Goal: Information Seeking & Learning: Learn about a topic

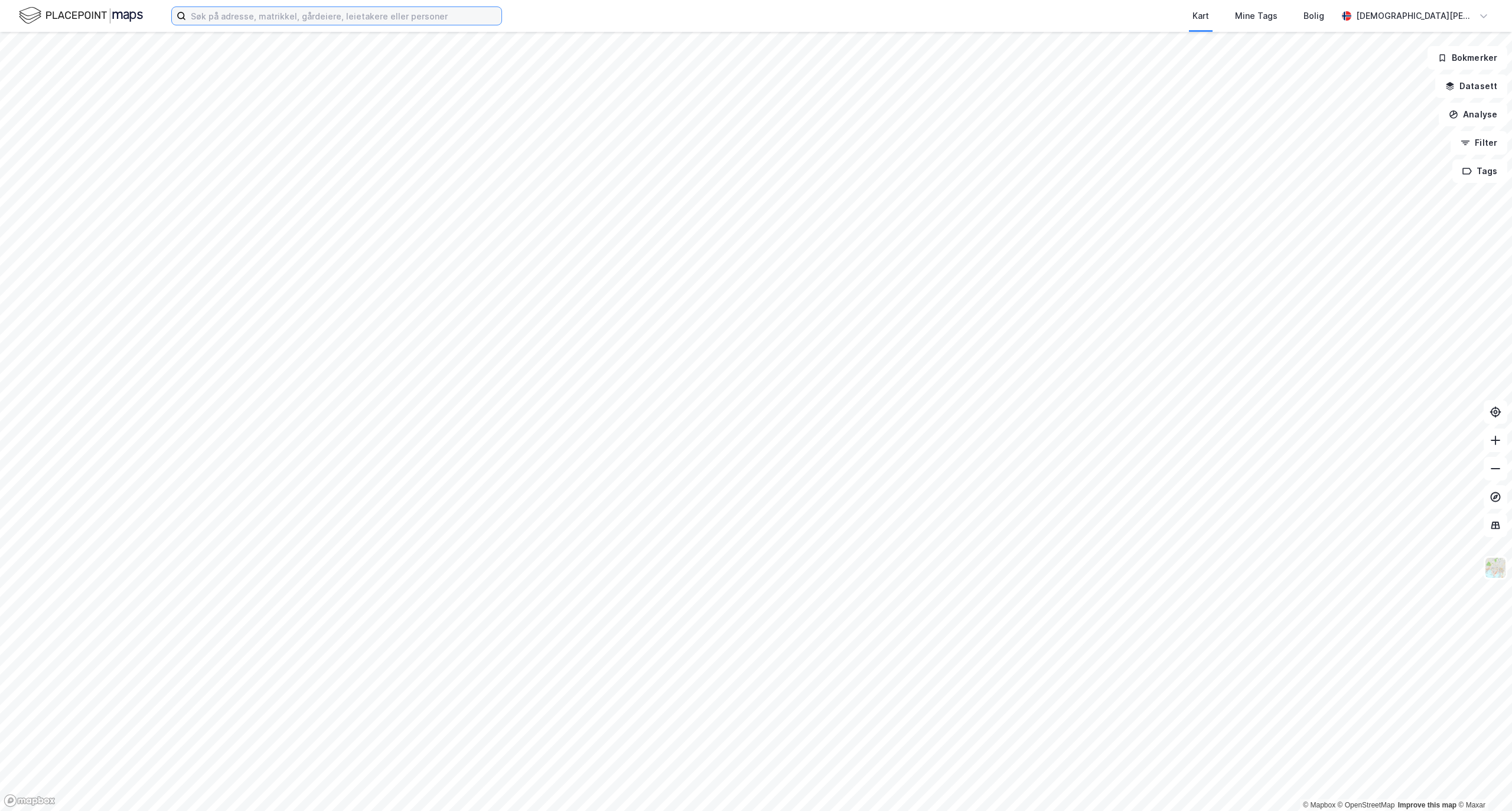
click at [272, 7] on input at bounding box center [344, 16] width 316 height 18
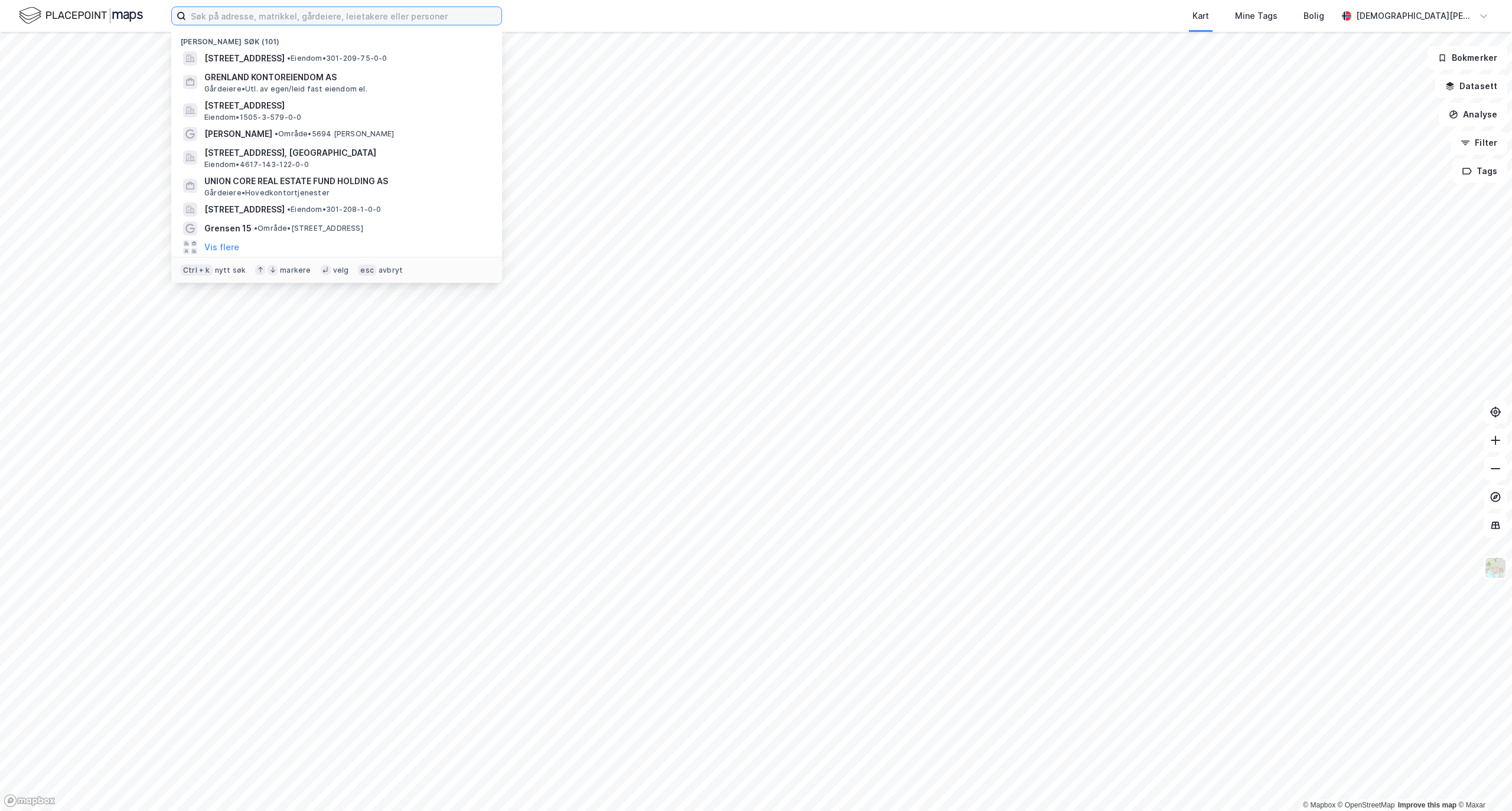
click at [246, 14] on input at bounding box center [344, 16] width 316 height 18
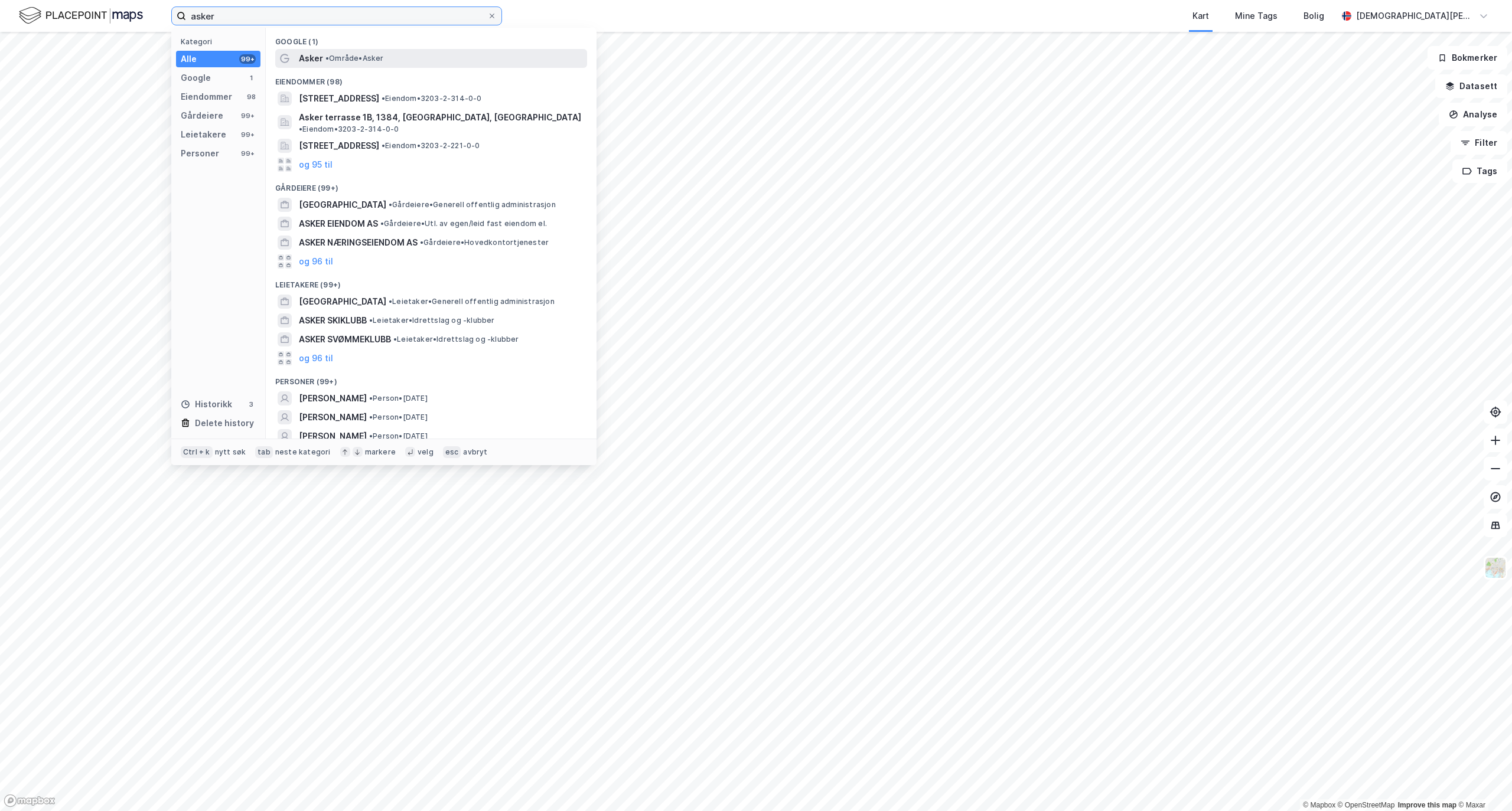
type input "asker"
click at [363, 59] on span "• Område • Asker" at bounding box center [355, 58] width 59 height 10
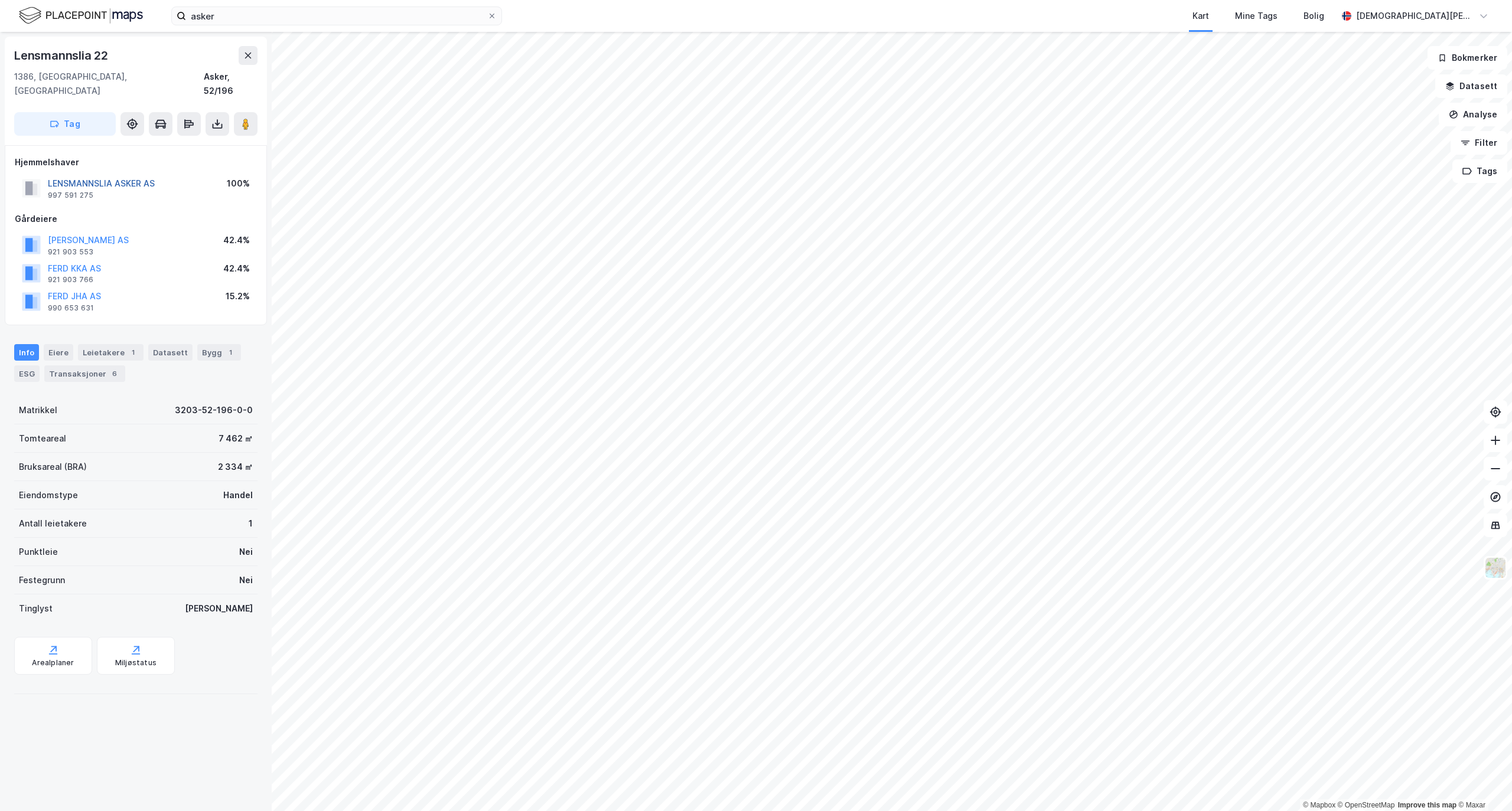
click at [0, 0] on button "LENSMANNSLIA ASKER AS" at bounding box center [0, 0] width 0 height 0
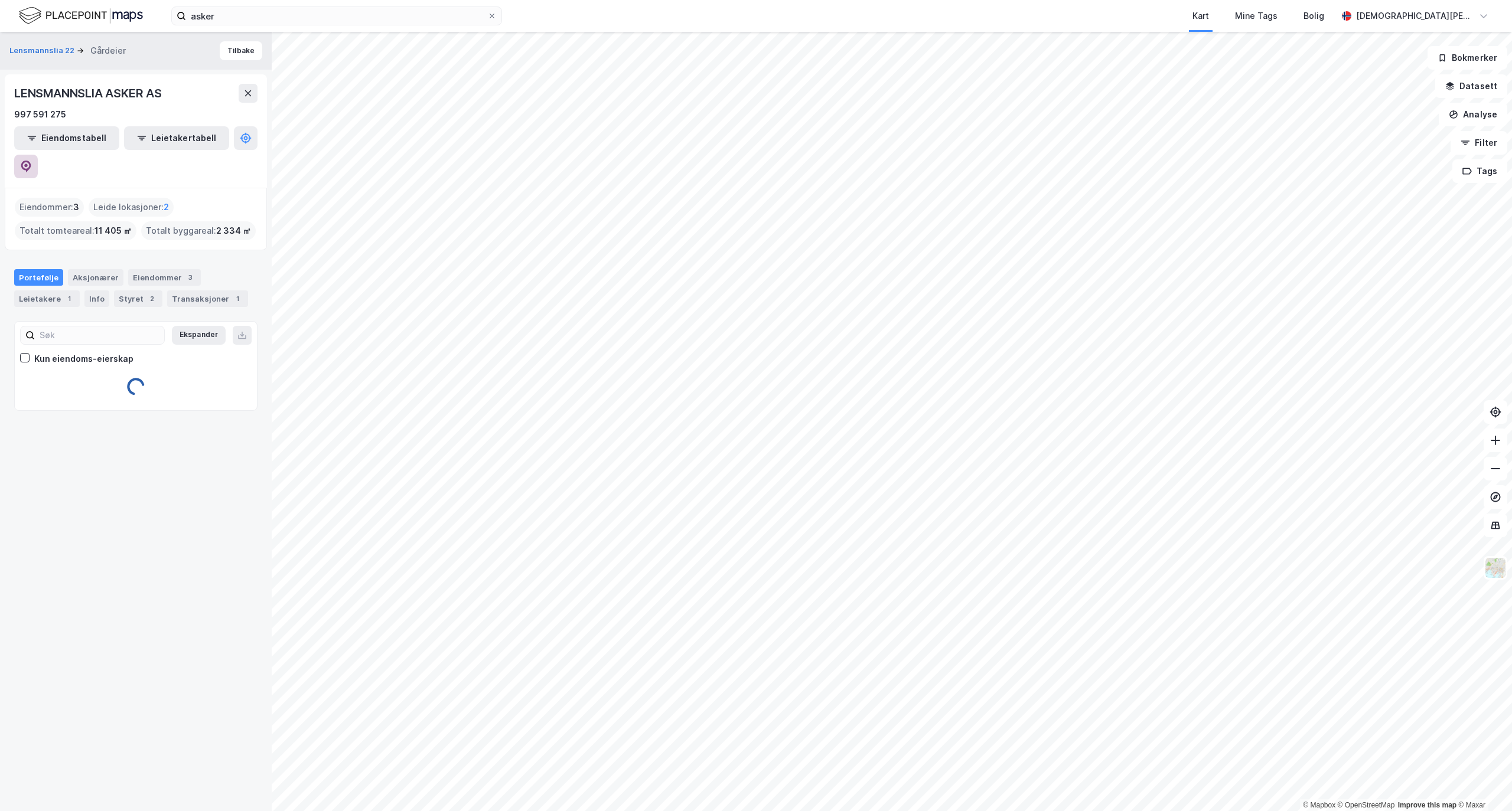
click at [37, 155] on button at bounding box center [26, 167] width 23 height 23
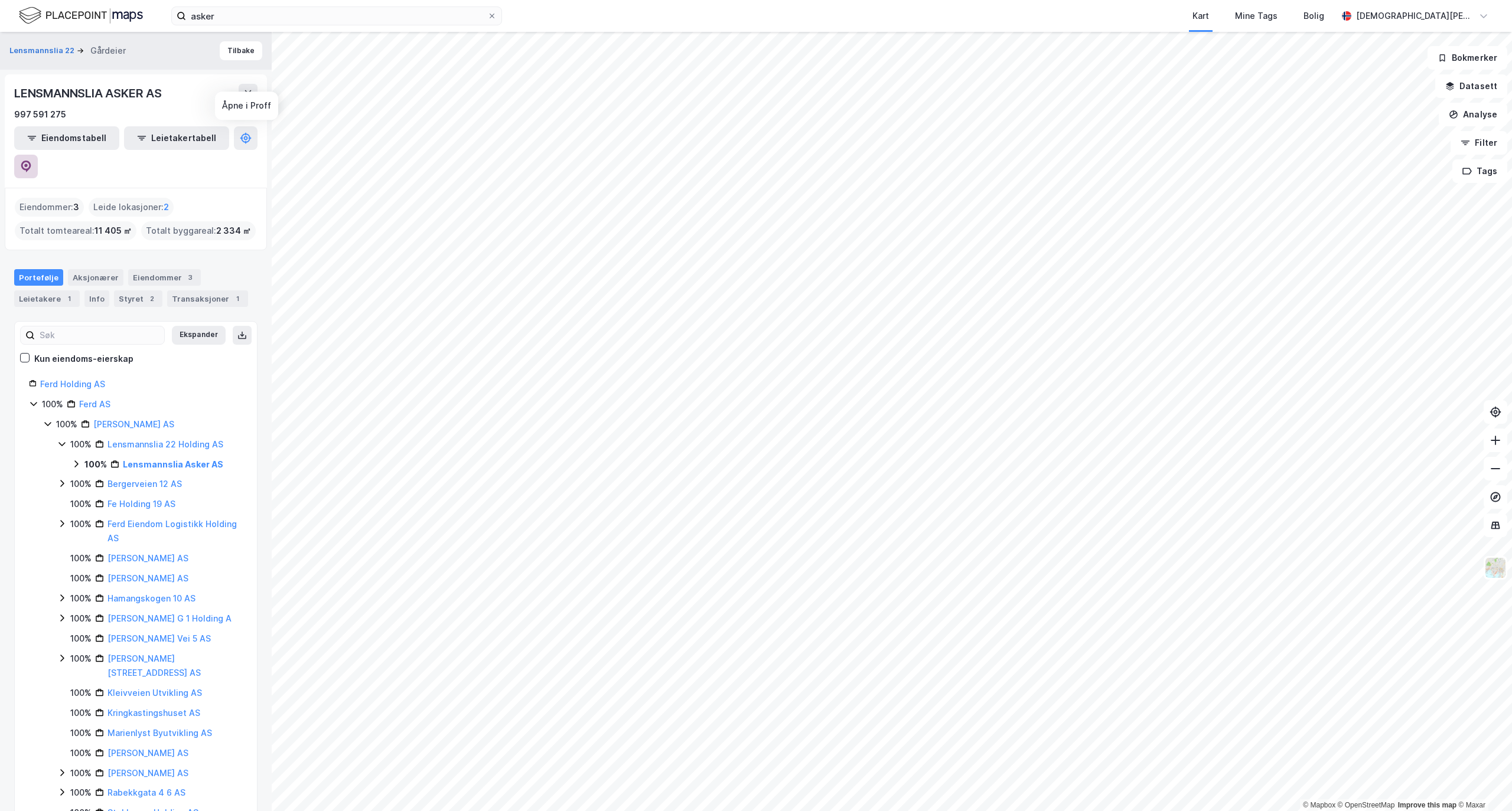
click at [32, 161] on icon at bounding box center [26, 167] width 10 height 12
click at [235, 58] on button "Tilbake" at bounding box center [241, 51] width 43 height 19
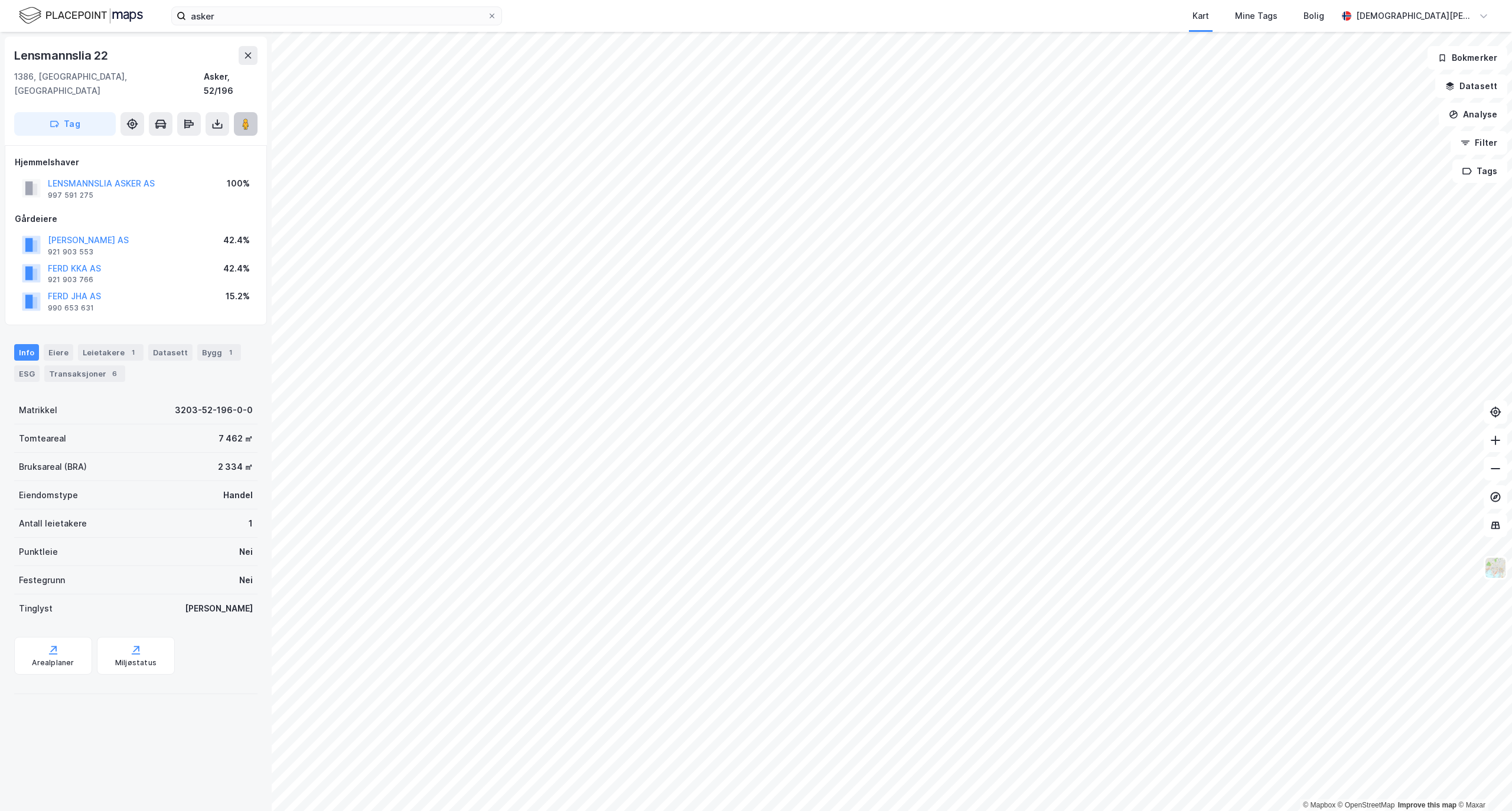
click at [246, 118] on image at bounding box center [246, 124] width 7 height 12
click at [219, 346] on div "Bygg 1" at bounding box center [219, 352] width 44 height 17
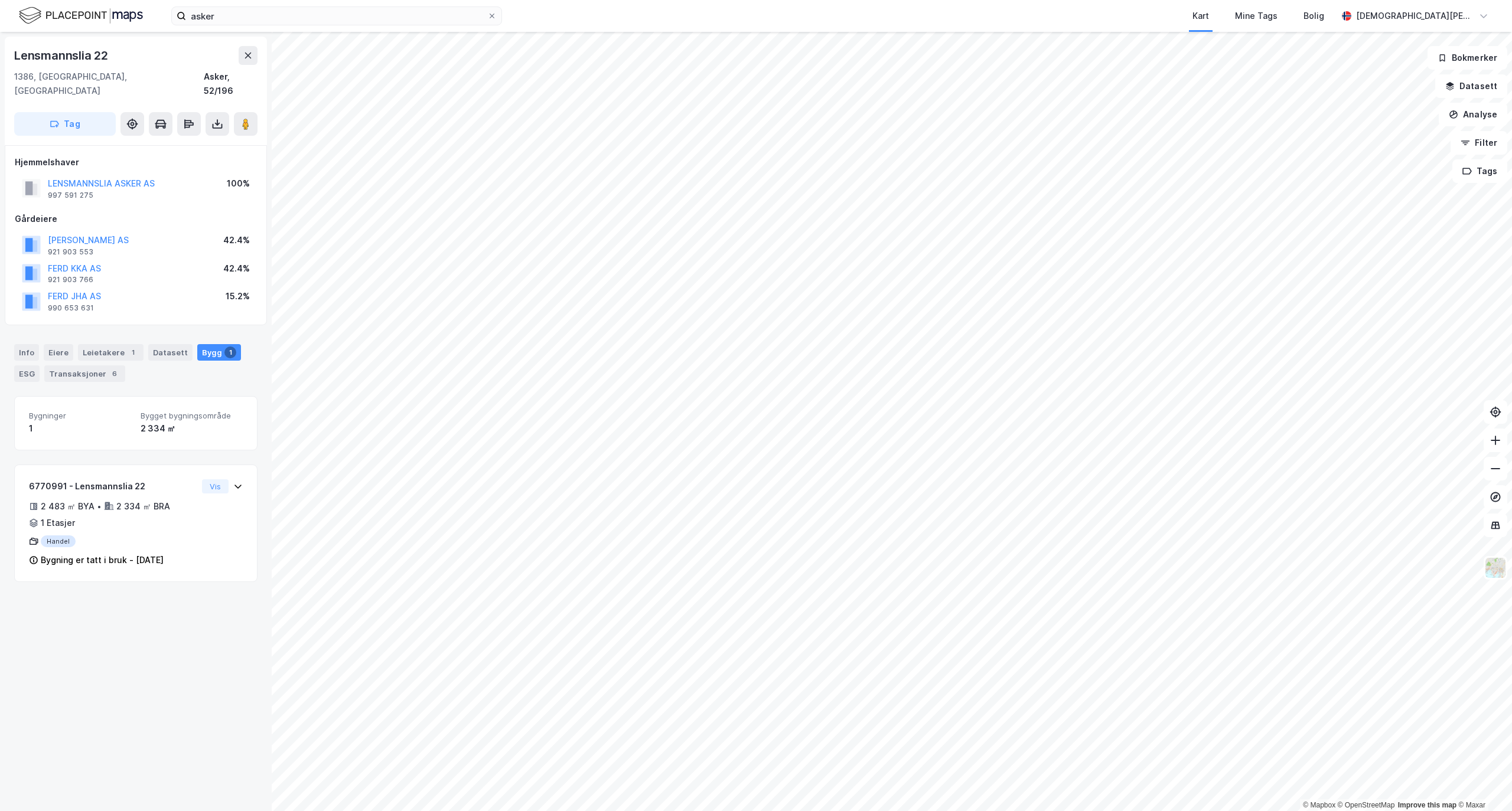
click at [40, 347] on div "Info [PERSON_NAME] 1 Datasett Bygg 1 ESG Transaksjoner 6" at bounding box center [135, 363] width 243 height 37
click at [36, 344] on div "Info" at bounding box center [26, 352] width 25 height 17
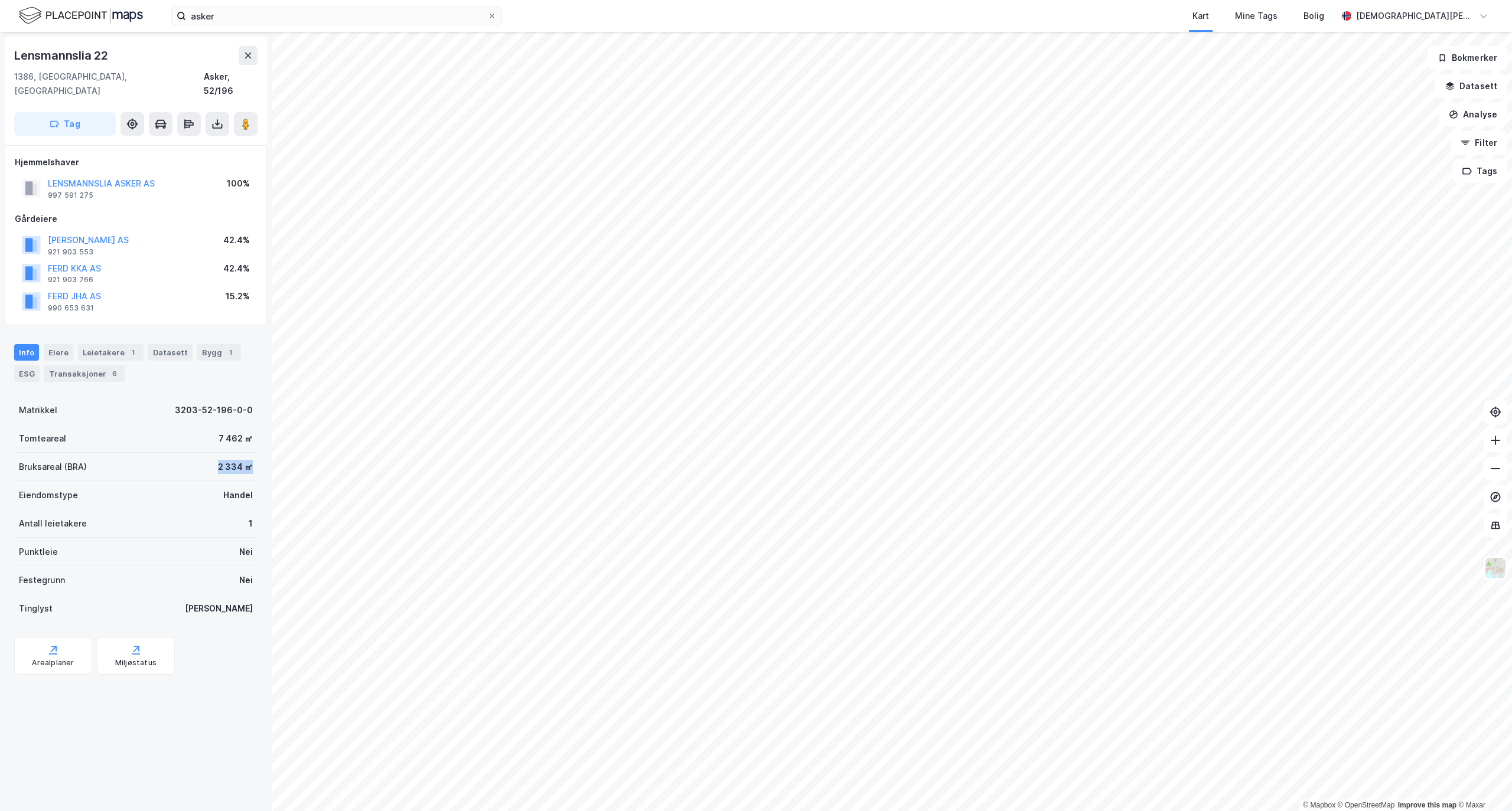
drag, startPoint x: 180, startPoint y: 446, endPoint x: 241, endPoint y: 454, distance: 61.5
click at [241, 454] on div "Bruksareal (BRA) 2 334 ㎡" at bounding box center [135, 467] width 243 height 29
click at [252, 112] on button at bounding box center [246, 124] width 23 height 23
